Goal: Information Seeking & Learning: Learn about a topic

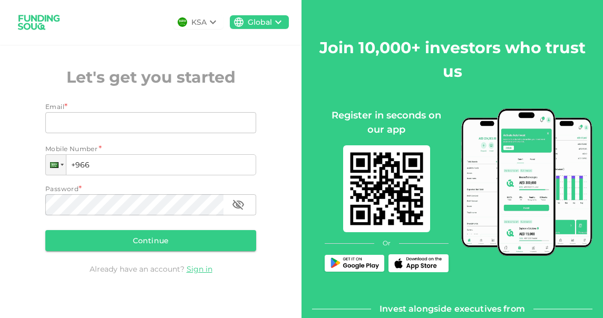
scroll to position [31, 0]
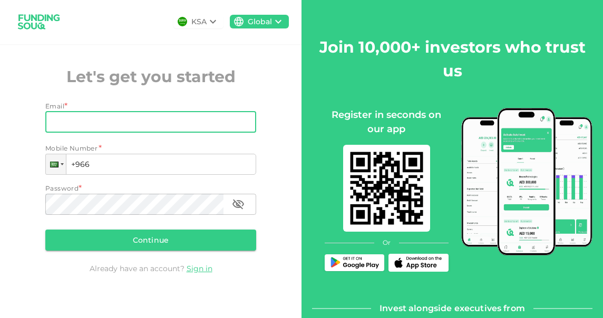
click at [172, 121] on input "Email" at bounding box center [144, 122] width 199 height 21
type input "[EMAIL_ADDRESS][DOMAIN_NAME]"
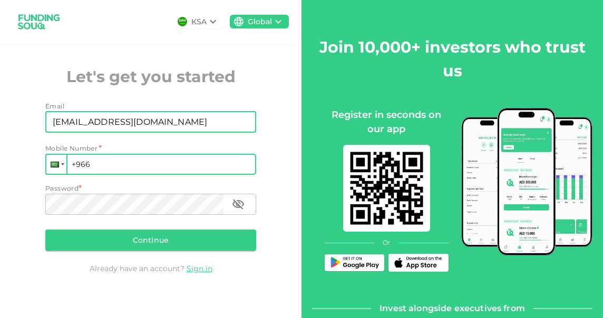
click at [58, 167] on div at bounding box center [56, 164] width 20 height 19
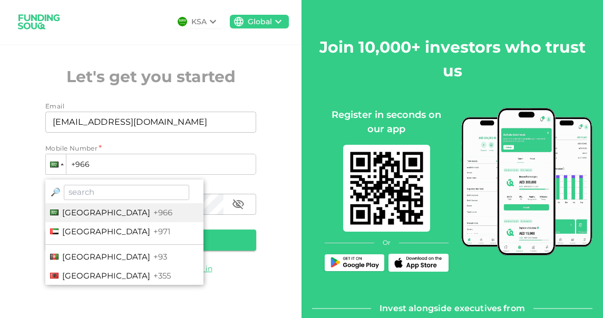
click at [269, 168] on div "KSA Global Let's get you started Email Email imenchero@hotmail.com Email Mobile…" at bounding box center [150, 152] width 301 height 306
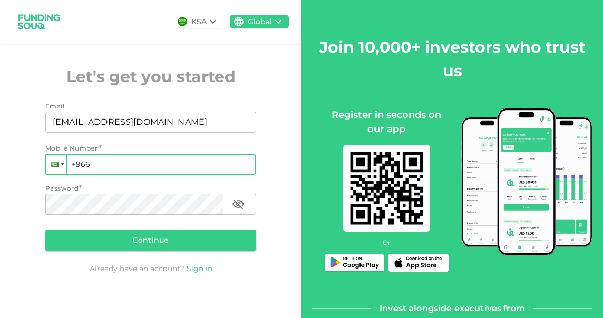
click at [55, 166] on div at bounding box center [55, 165] width 8 height 6
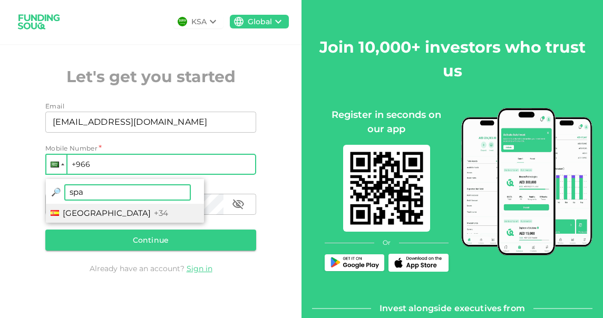
type input "spa"
click at [154, 214] on span "+34" at bounding box center [161, 213] width 14 height 10
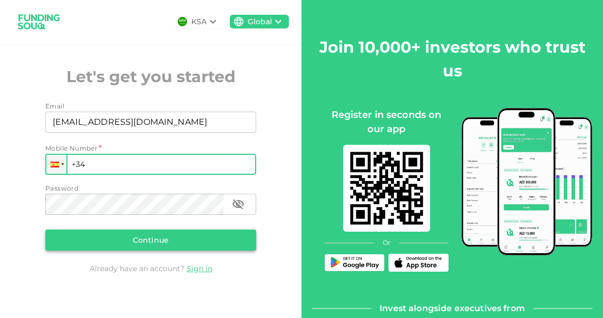
click at [150, 237] on button "Continue" at bounding box center [150, 240] width 211 height 21
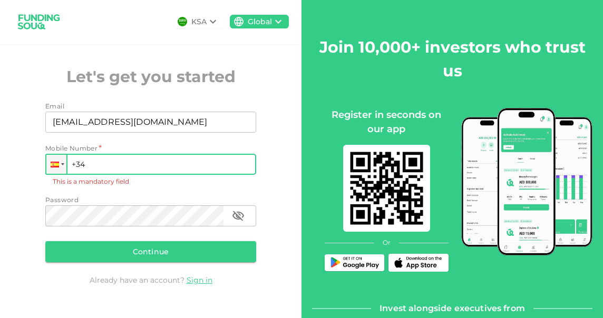
click at [107, 160] on input "+34" at bounding box center [150, 164] width 211 height 21
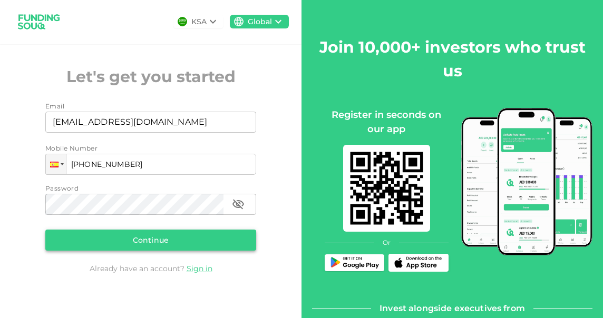
type input "+34 691 925 160"
click at [144, 241] on button "Continue" at bounding box center [150, 240] width 211 height 21
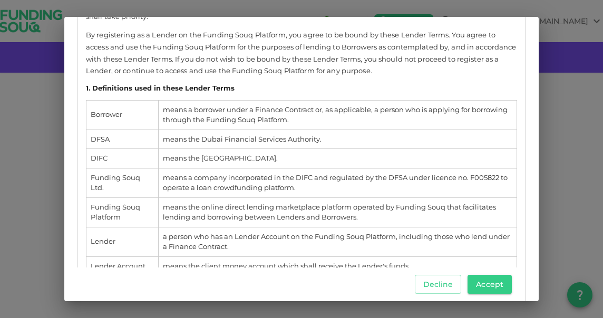
scroll to position [257, 0]
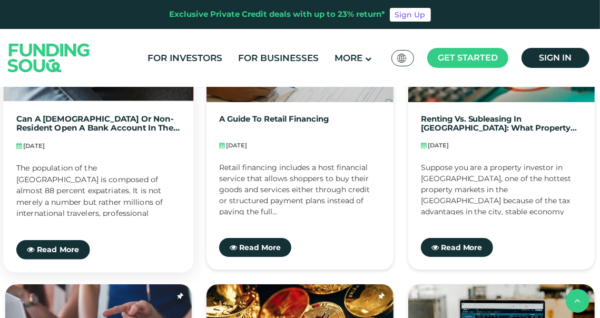
scroll to position [362, 0]
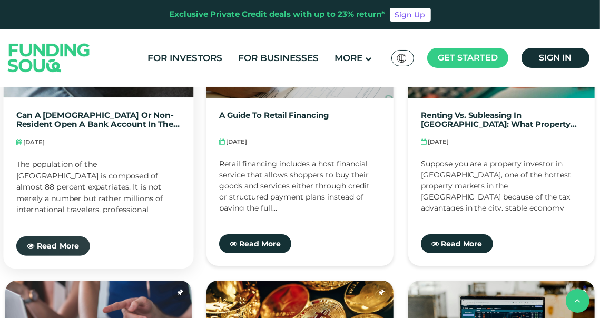
click at [50, 248] on span "Read More" at bounding box center [58, 246] width 43 height 9
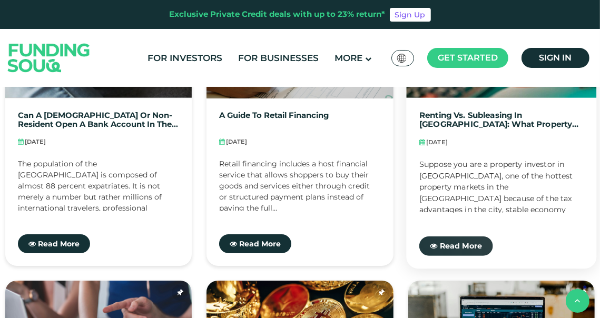
click at [464, 242] on span "Read More" at bounding box center [460, 246] width 43 height 9
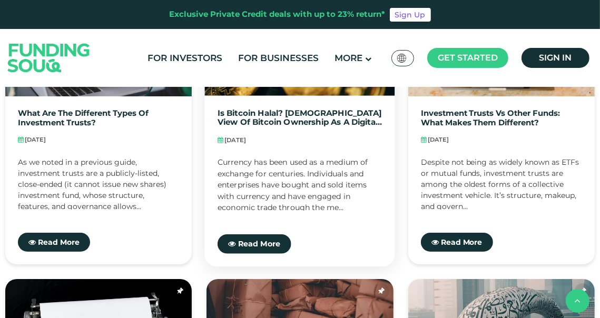
scroll to position [642, 0]
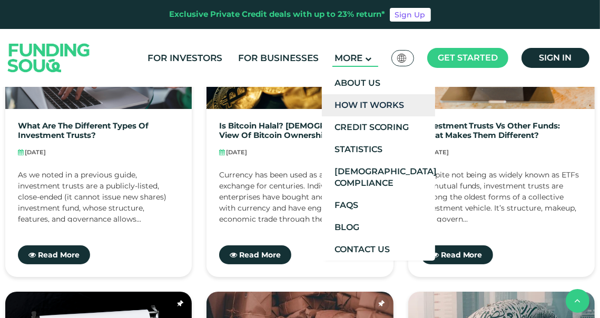
click at [359, 99] on link "How It Works" at bounding box center [378, 105] width 113 height 22
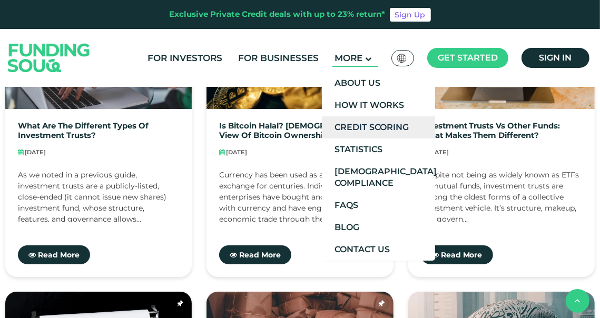
click at [357, 128] on link "Credit Scoring" at bounding box center [378, 127] width 113 height 22
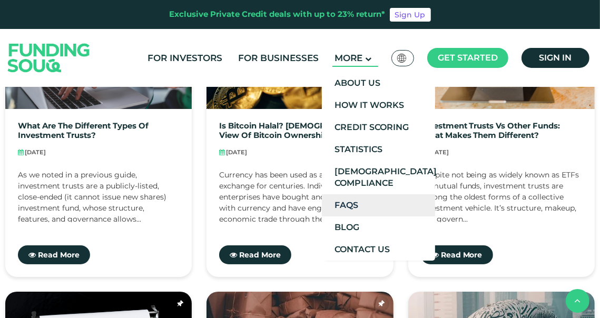
click at [345, 205] on link "FAQs" at bounding box center [378, 205] width 113 height 22
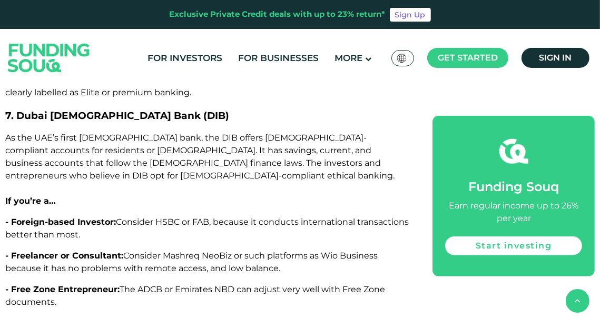
scroll to position [3556, 0]
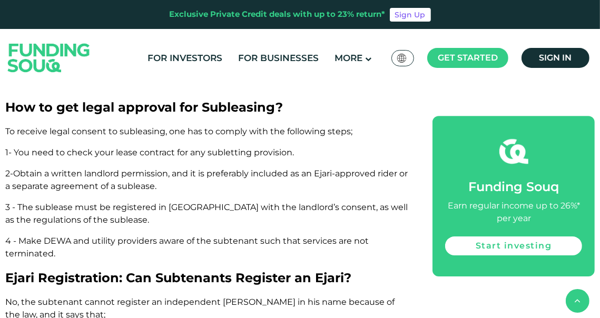
scroll to position [2504, 0]
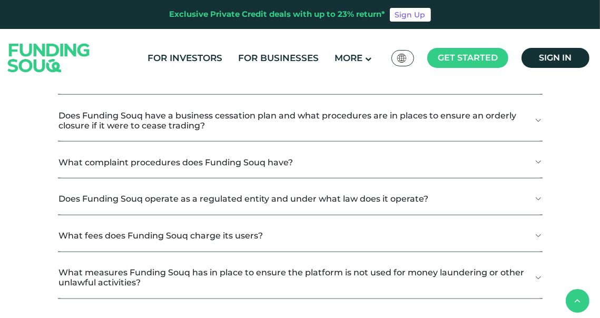
scroll to position [1326, 0]
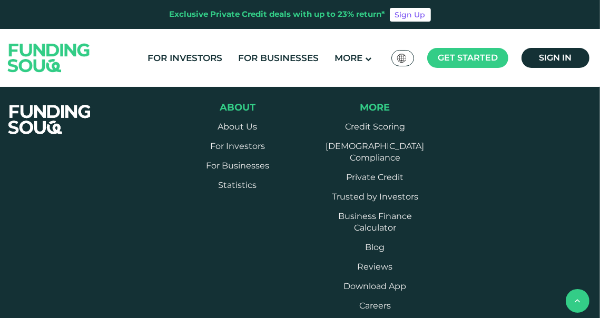
scroll to position [1502, 0]
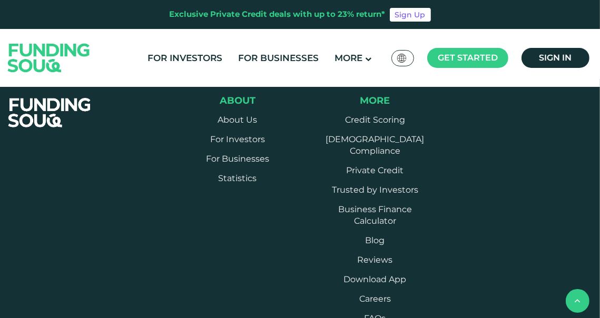
scroll to position [1543, 0]
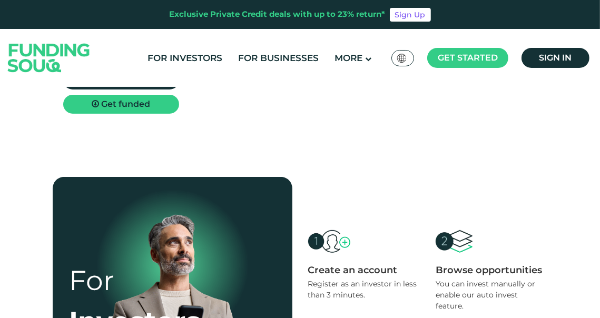
scroll to position [204, 0]
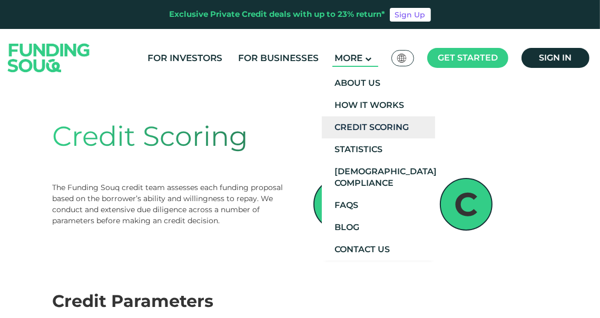
click at [370, 119] on link "Credit Scoring" at bounding box center [378, 127] width 113 height 22
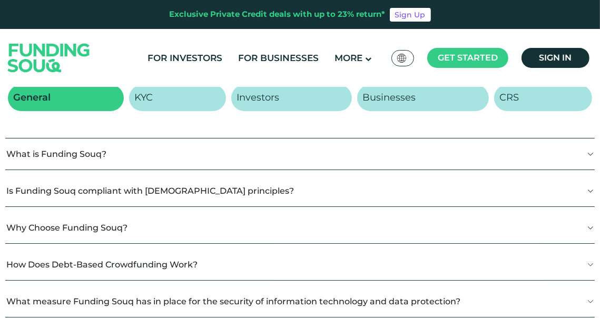
scroll to position [190, 0]
click at [586, 154] on button "What is Funding Souq?" at bounding box center [300, 153] width 590 height 31
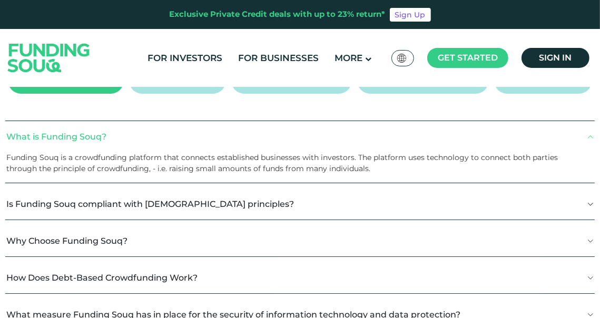
scroll to position [208, 0]
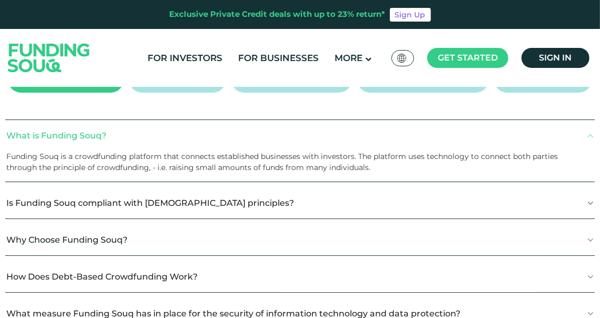
click at [540, 206] on button "Is Funding Souq compliant with [DEMOGRAPHIC_DATA] principles?" at bounding box center [300, 203] width 590 height 31
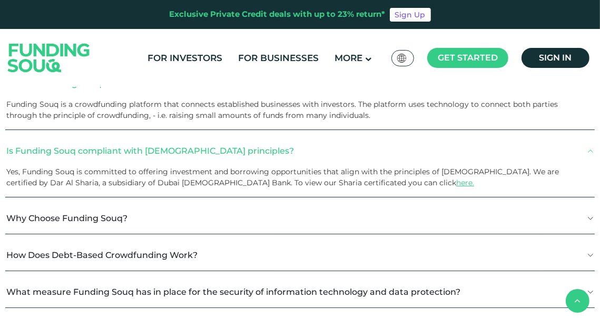
scroll to position [260, 0]
click at [546, 215] on button "Why Choose Funding Souq?" at bounding box center [300, 217] width 590 height 31
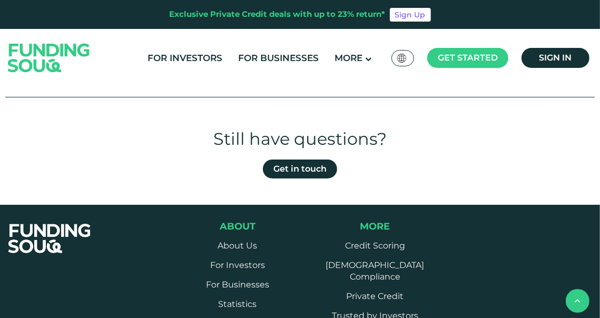
scroll to position [929, 0]
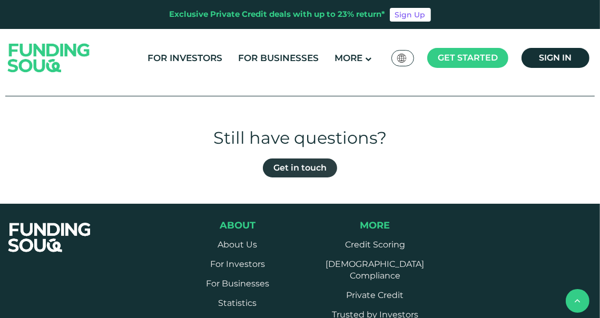
click at [300, 171] on link "Get in touch" at bounding box center [300, 168] width 74 height 19
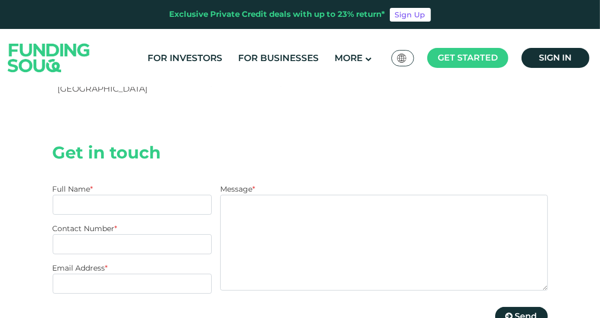
scroll to position [185, 0]
click at [123, 195] on input "Full Name *" at bounding box center [133, 205] width 160 height 20
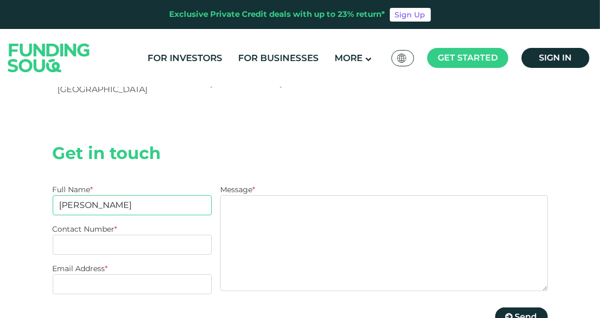
type input "Ivan Menchero de Miguel"
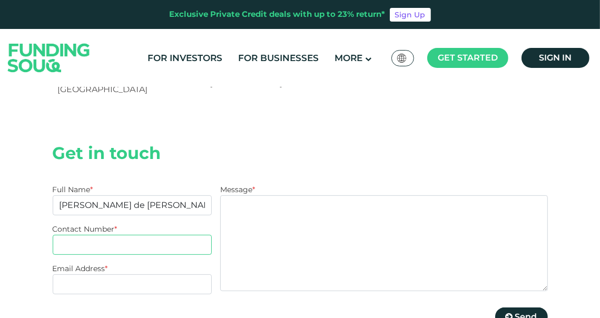
type input "691925160"
type input "imenchero@hotmail.com"
click at [59, 235] on input "691925160" at bounding box center [133, 245] width 160 height 20
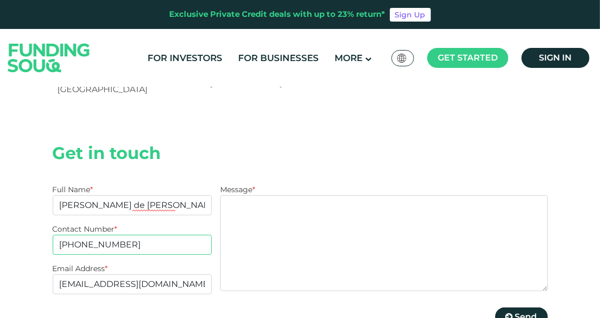
type input "+34691925160"
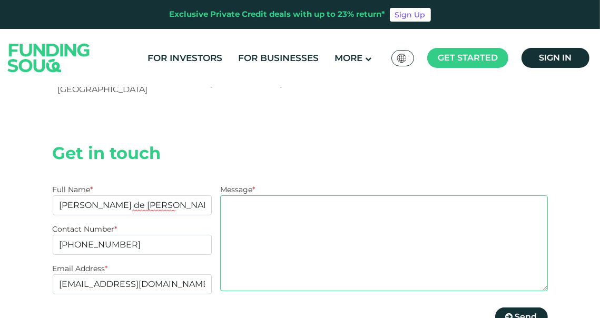
click at [257, 195] on textarea "Message *" at bounding box center [383, 243] width 327 height 96
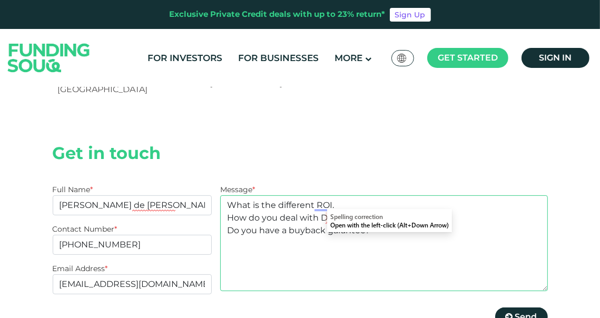
drag, startPoint x: 346, startPoint y: 203, endPoint x: 521, endPoint y: 214, distance: 175.3
click at [521, 214] on textarea "What is the different ROI. How do you deal with Defaults? Do you have a buyback…" at bounding box center [383, 243] width 327 height 96
click at [358, 207] on textarea "What is the different ROI. How do you deal with Defaults? Do you have a buyback…" at bounding box center [383, 243] width 327 height 96
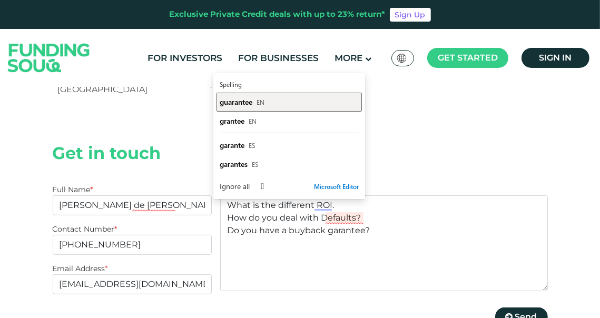
click at [270, 103] on div "guarantee EN" at bounding box center [289, 102] width 139 height 10
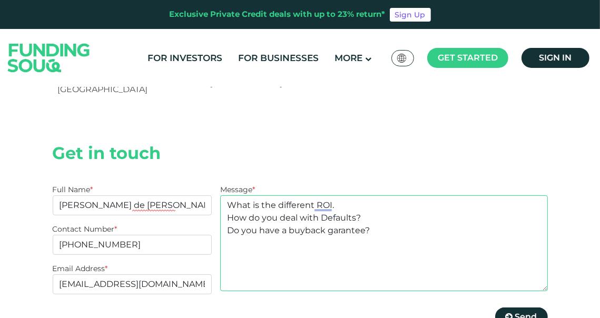
click at [349, 195] on textarea "What is the different ROI. How do you deal with Defaults? Do you have a buyback…" at bounding box center [383, 243] width 327 height 96
click at [337, 195] on textarea "What is the different ROI. How do you deal with Defaults? Do you have a buyback…" at bounding box center [383, 243] width 327 height 96
click at [349, 195] on textarea "What is the different ROI. How do you deal with Defaults? Do you have a buyback…" at bounding box center [383, 243] width 327 height 96
type textarea "What is the different ROI. I see up to 23% but credit ratings or How do you dea…"
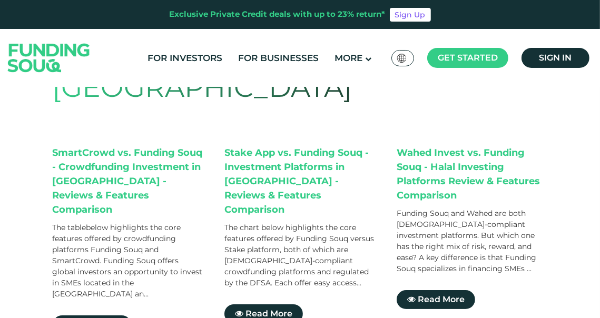
scroll to position [114, 0]
click at [111, 163] on div "SmartCrowd vs. Funding Souq - Crowdfunding Investment in [GEOGRAPHIC_DATA] - Re…" at bounding box center [128, 180] width 151 height 71
click at [89, 318] on span "Read More" at bounding box center [97, 324] width 47 height 10
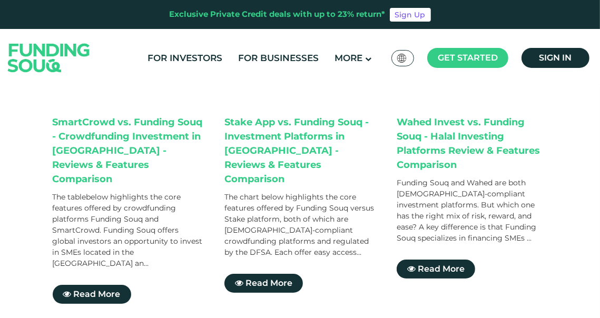
scroll to position [144, 0]
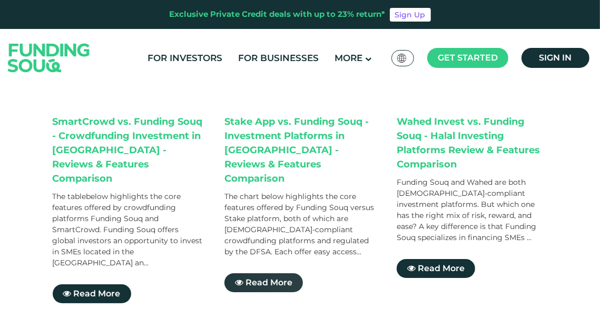
click at [278, 278] on span "Read More" at bounding box center [269, 283] width 47 height 10
click at [437, 263] on span "Read More" at bounding box center [441, 268] width 47 height 10
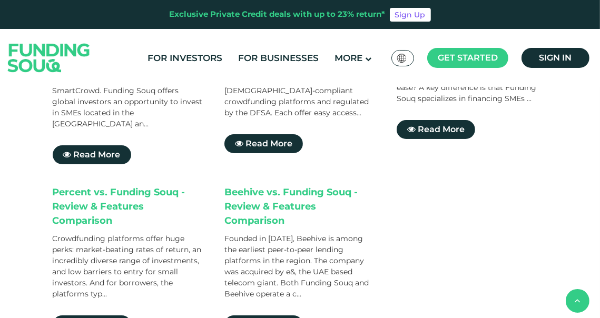
scroll to position [294, 0]
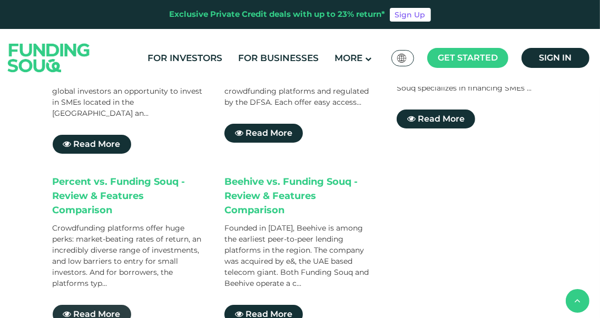
click at [98, 309] on span "Read More" at bounding box center [97, 314] width 47 height 10
click at [267, 309] on span "Read More" at bounding box center [269, 314] width 47 height 10
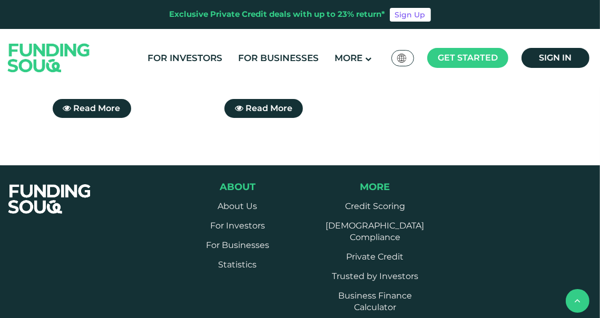
scroll to position [501, 0]
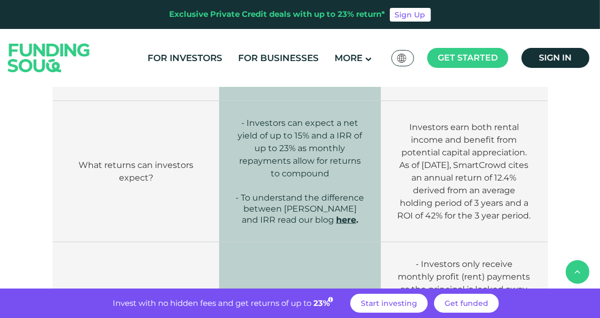
scroll to position [1054, 0]
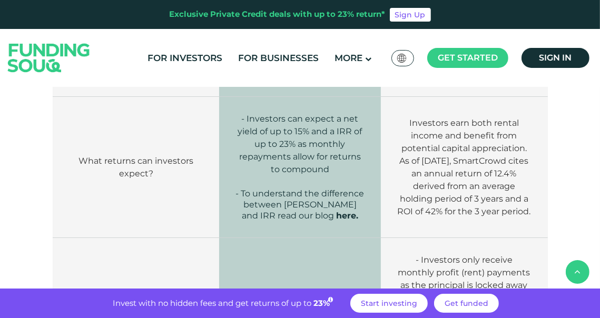
click at [336, 211] on link "here" at bounding box center [346, 216] width 20 height 10
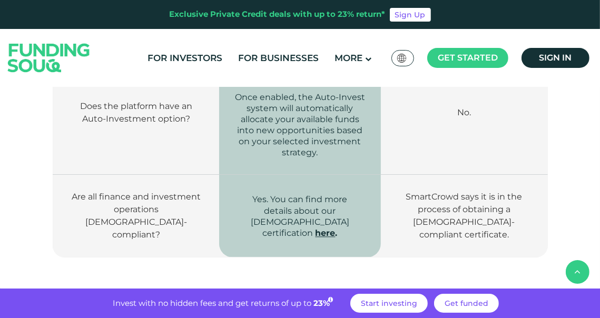
scroll to position [1807, 0]
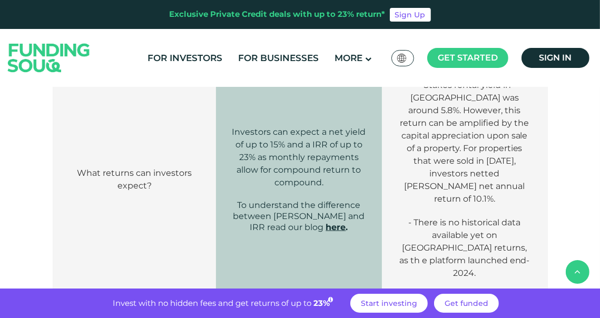
scroll to position [1046, 0]
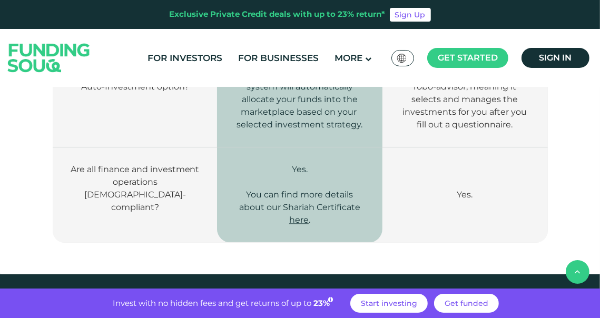
scroll to position [1580, 0]
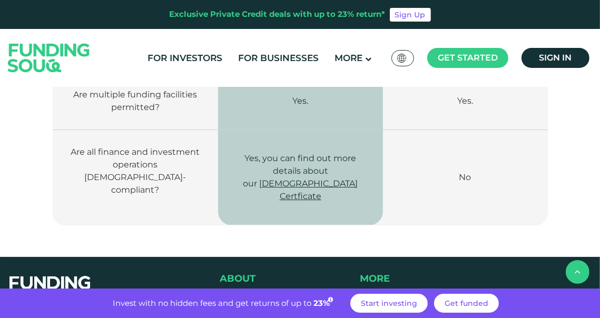
scroll to position [2442, 0]
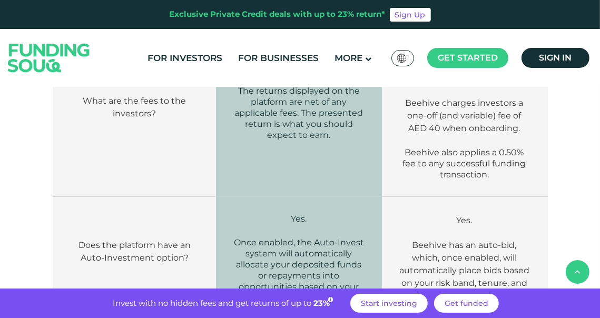
scroll to position [1273, 0]
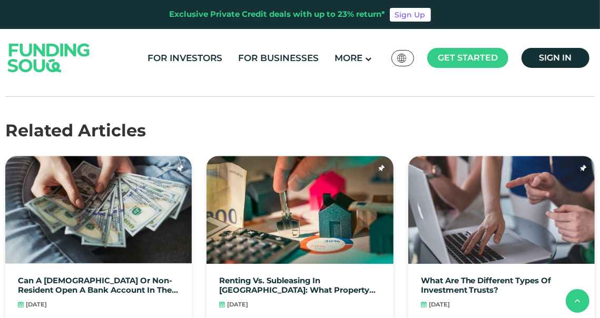
scroll to position [1916, 0]
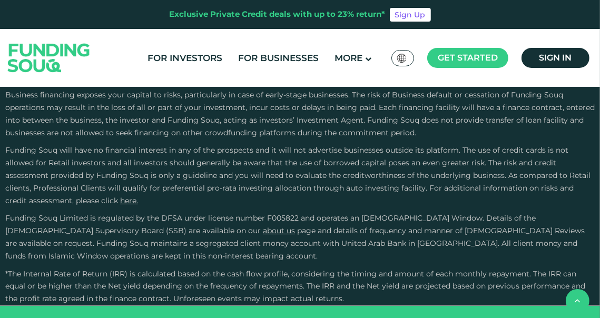
scroll to position [1074, 0]
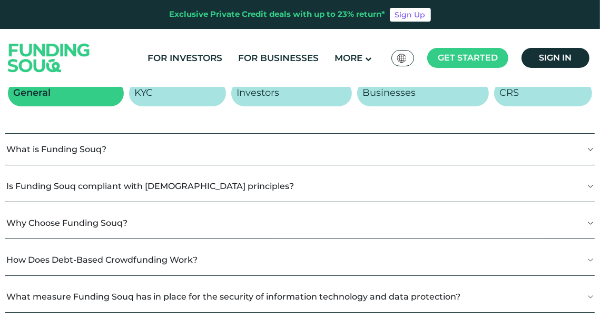
scroll to position [202, 0]
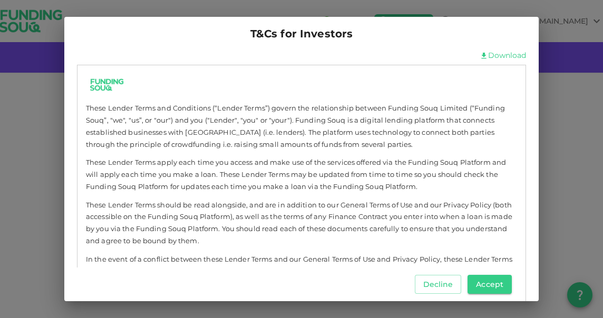
scroll to position [257, 0]
